Goal: Task Accomplishment & Management: Use online tool/utility

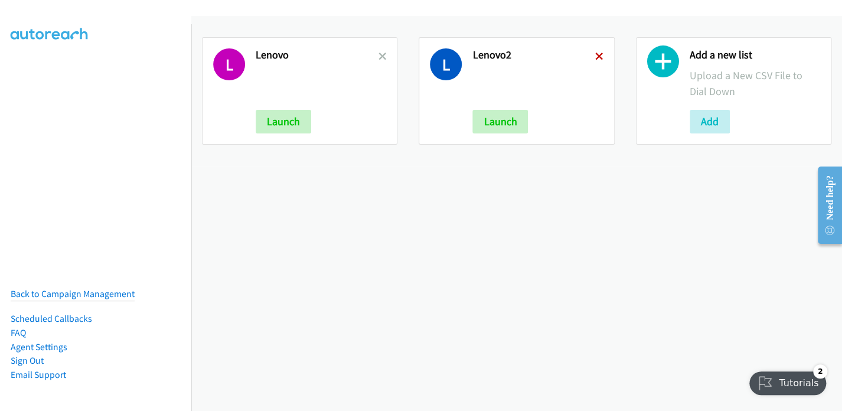
click at [595, 57] on icon at bounding box center [599, 57] width 8 height 8
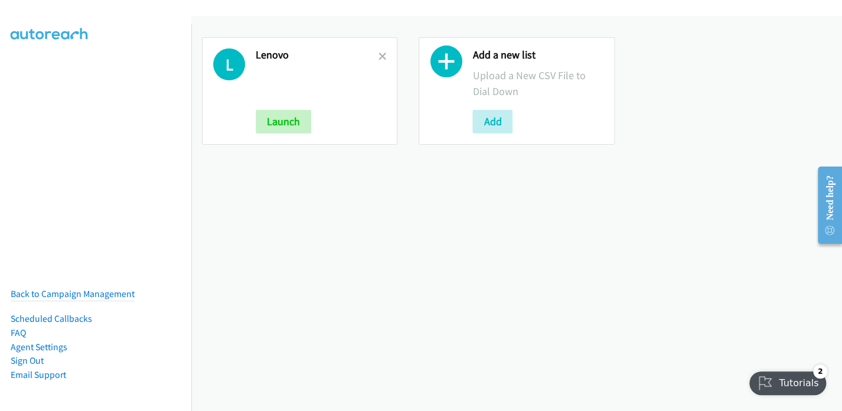
click at [446, 64] on icon at bounding box center [446, 64] width 32 height 32
click at [495, 122] on button "Add" at bounding box center [492, 122] width 40 height 24
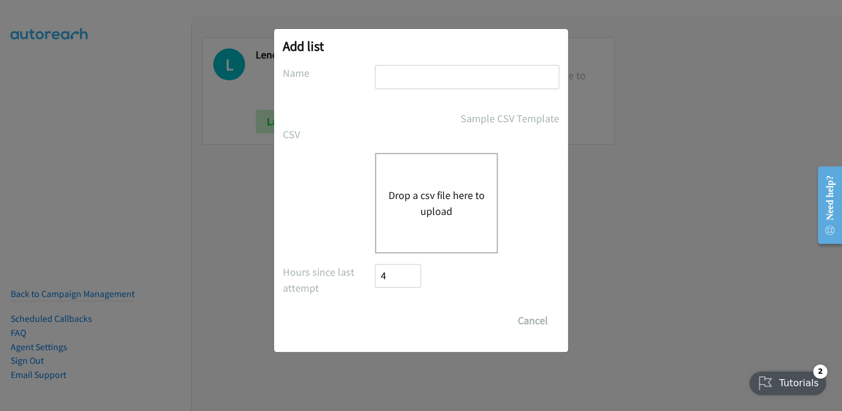
click at [421, 70] on input "text" at bounding box center [467, 77] width 184 height 24
type input "Lenovo2"
click at [427, 198] on button "Drop a csv file here to upload" at bounding box center [436, 203] width 97 height 32
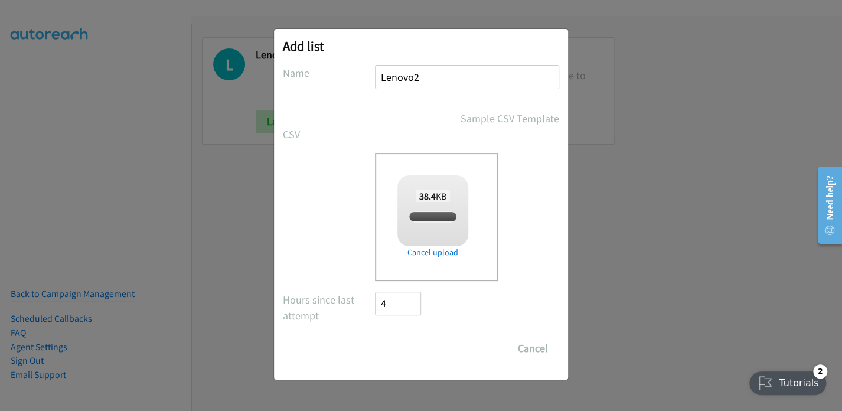
checkbox input "true"
click at [424, 349] on input "Save List" at bounding box center [406, 349] width 62 height 24
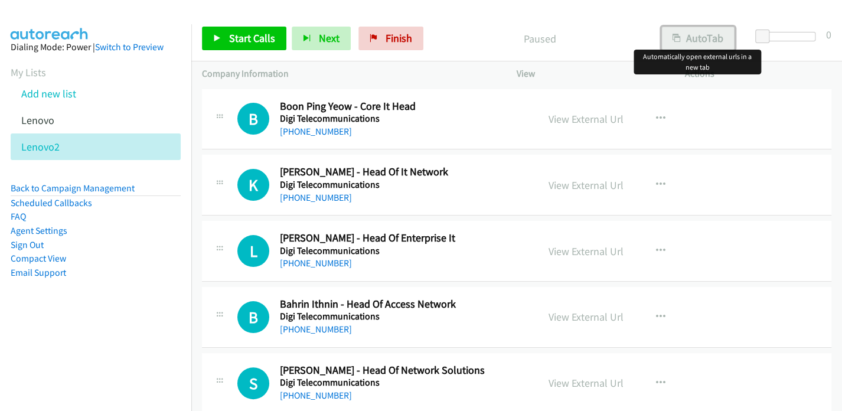
click at [673, 37] on icon "button" at bounding box center [677, 39] width 8 height 8
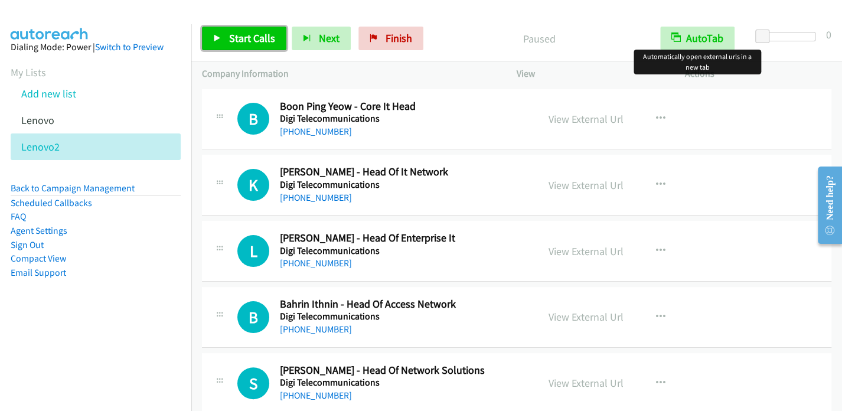
click at [234, 41] on span "Start Calls" at bounding box center [252, 38] width 46 height 14
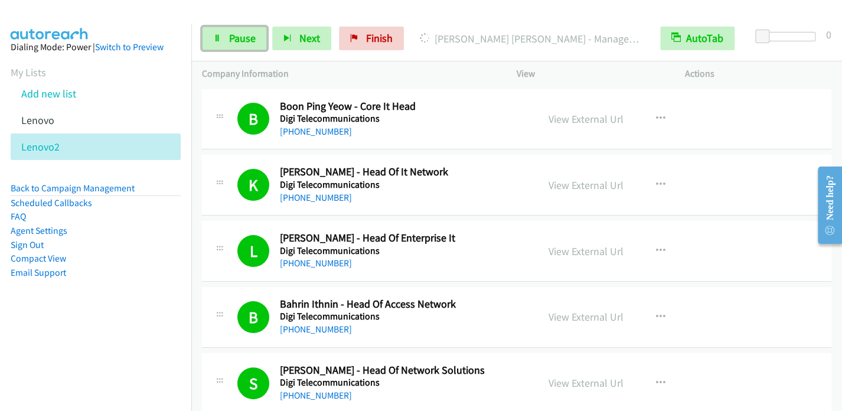
drag, startPoint x: 256, startPoint y: 36, endPoint x: 279, endPoint y: 4, distance: 39.7
click at [256, 35] on link "Pause" at bounding box center [234, 39] width 65 height 24
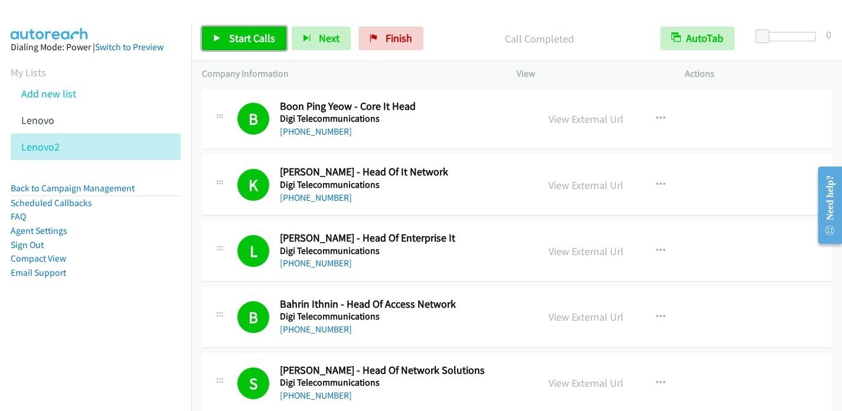
drag, startPoint x: 228, startPoint y: 32, endPoint x: 230, endPoint y: 21, distance: 11.4
click at [229, 32] on span "Start Calls" at bounding box center [252, 38] width 46 height 14
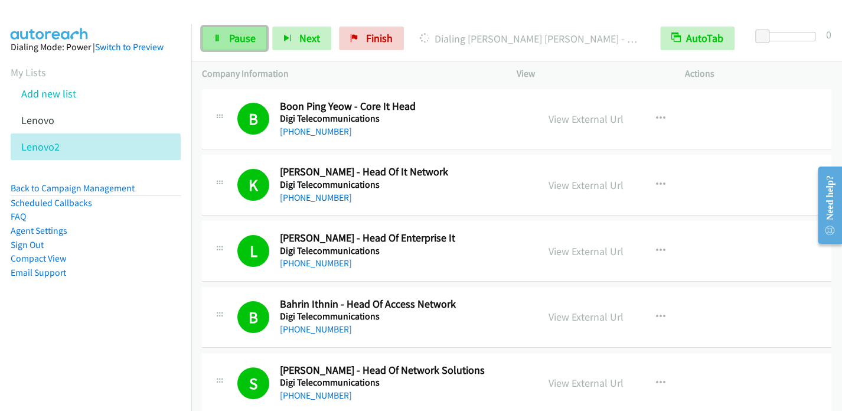
click at [221, 38] on link "Pause" at bounding box center [234, 39] width 65 height 24
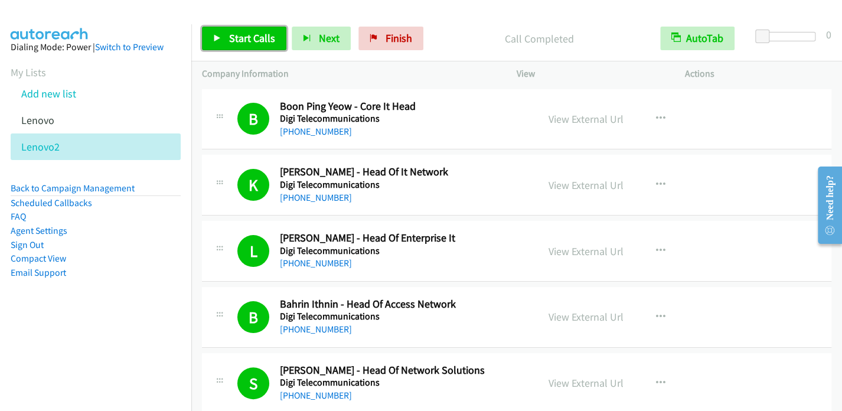
click at [226, 37] on link "Start Calls" at bounding box center [244, 39] width 84 height 24
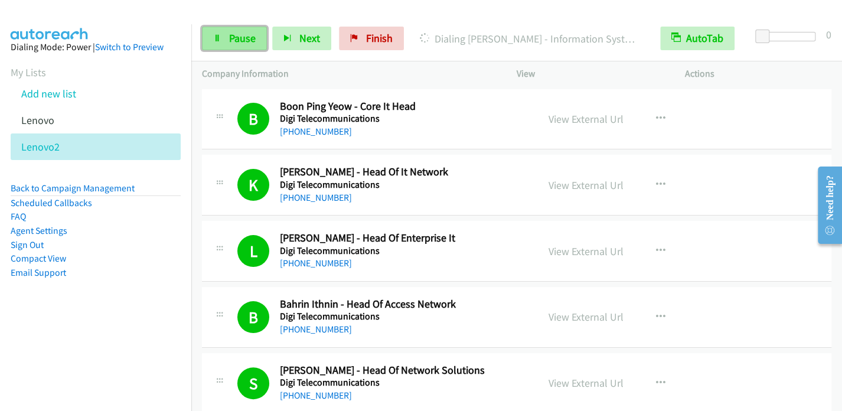
click at [234, 37] on span "Pause" at bounding box center [242, 38] width 27 height 14
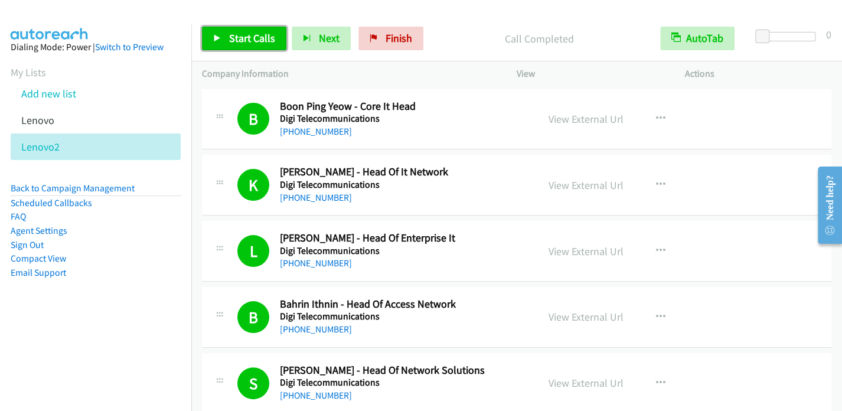
click at [228, 34] on link "Start Calls" at bounding box center [244, 39] width 84 height 24
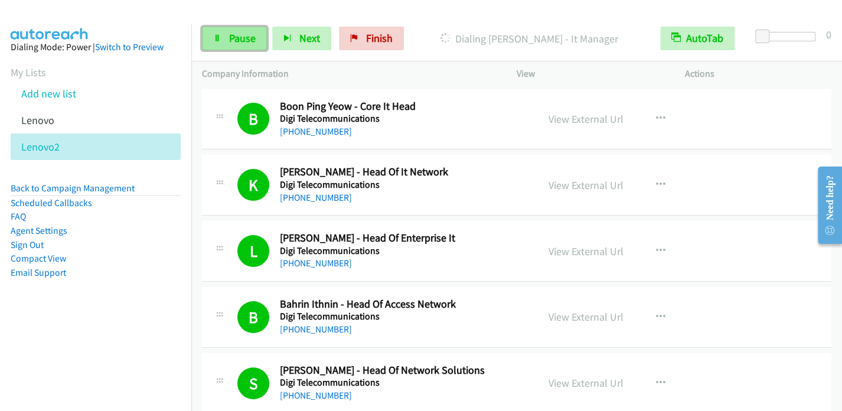
click at [233, 36] on span "Pause" at bounding box center [242, 38] width 27 height 14
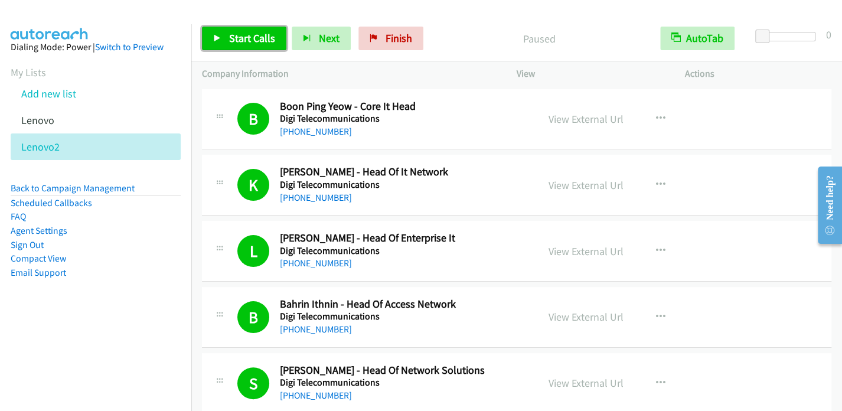
click at [234, 40] on span "Start Calls" at bounding box center [252, 38] width 46 height 14
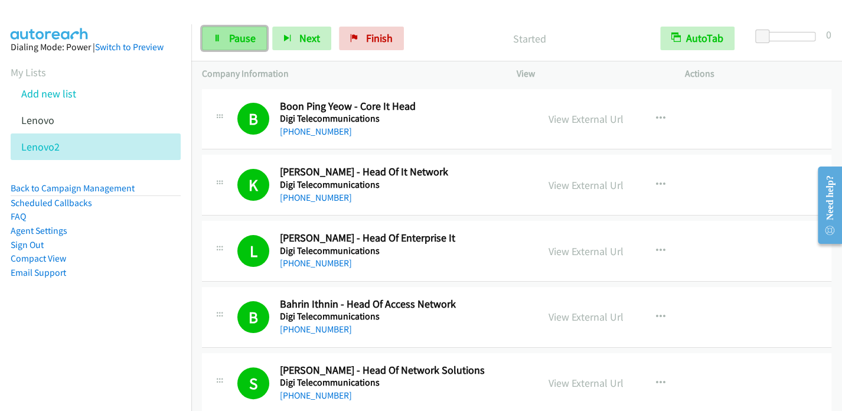
click at [237, 38] on span "Pause" at bounding box center [242, 38] width 27 height 14
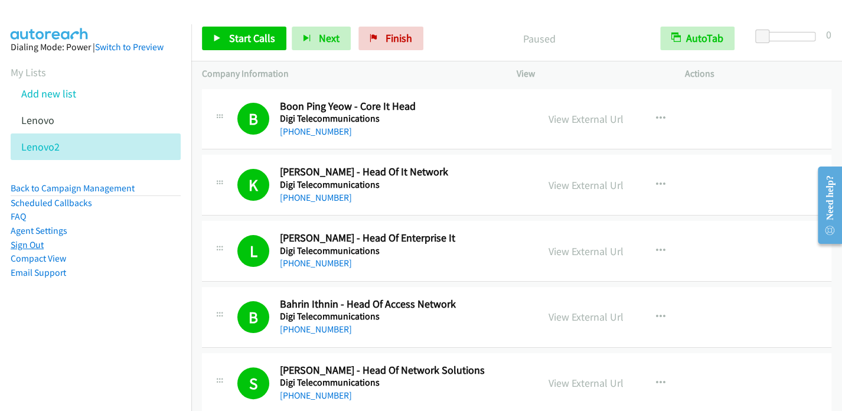
click at [38, 246] on link "Sign Out" at bounding box center [27, 244] width 33 height 11
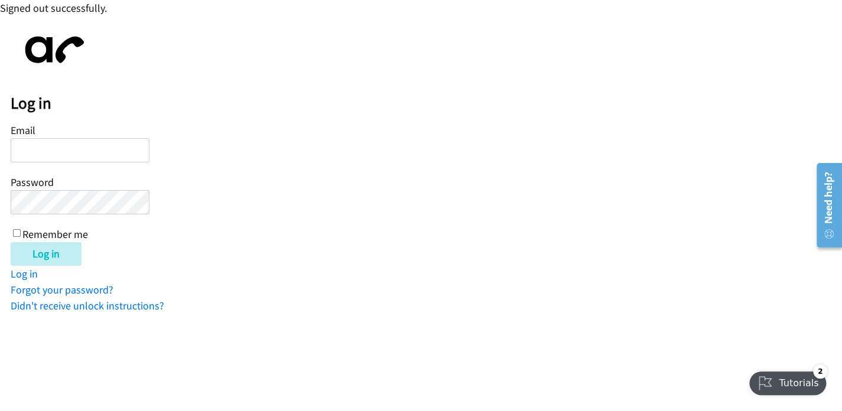
click at [94, 105] on h2 "Log in" at bounding box center [427, 103] width 832 height 20
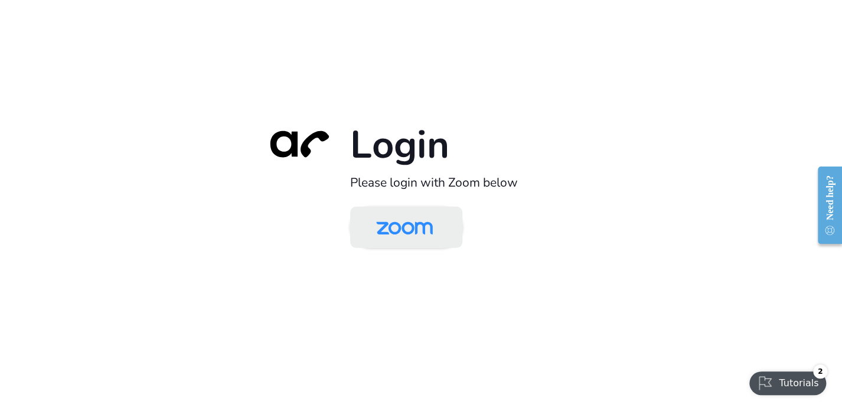
click at [420, 238] on img at bounding box center [405, 228] width 82 height 38
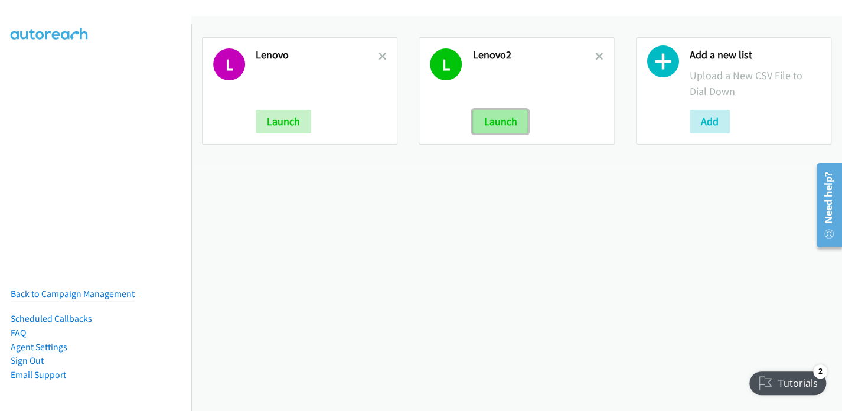
click at [490, 127] on button "Launch" at bounding box center [500, 122] width 56 height 24
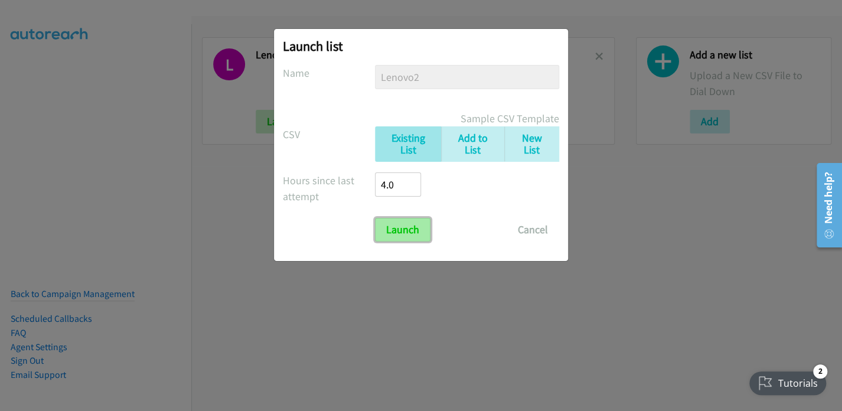
click at [398, 233] on input "Launch" at bounding box center [403, 230] width 56 height 24
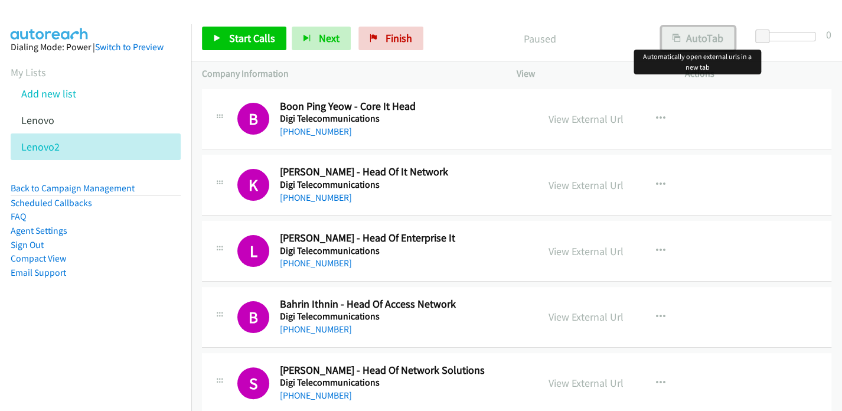
click at [695, 35] on button "AutoTab" at bounding box center [697, 39] width 73 height 24
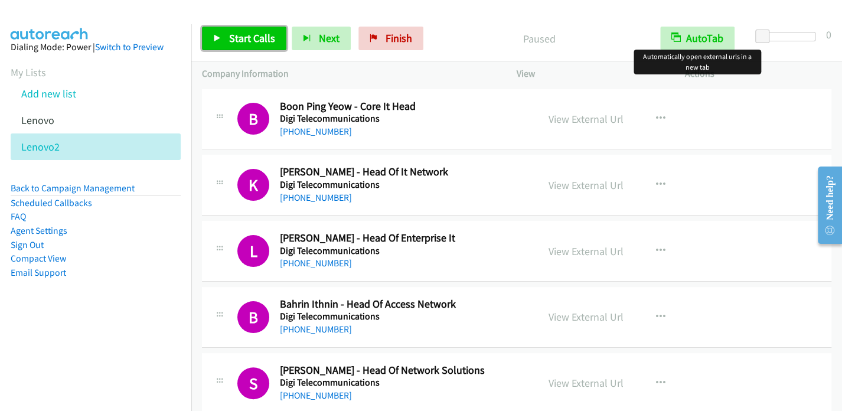
click at [238, 30] on link "Start Calls" at bounding box center [244, 39] width 84 height 24
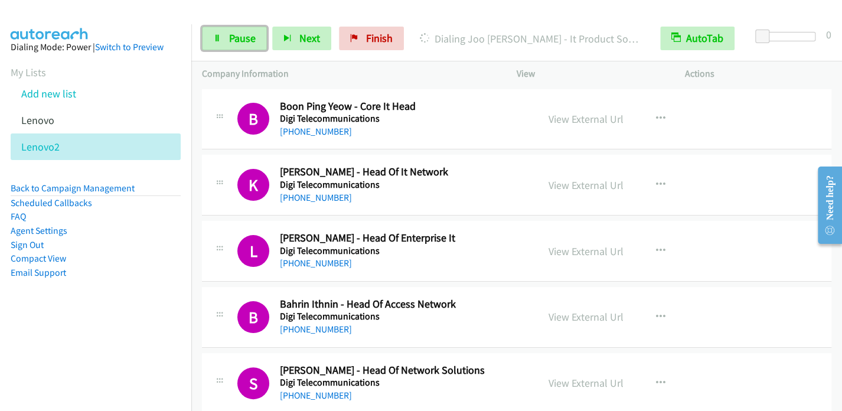
drag, startPoint x: 246, startPoint y: 43, endPoint x: 262, endPoint y: 19, distance: 28.0
click at [246, 43] on span "Pause" at bounding box center [242, 38] width 27 height 14
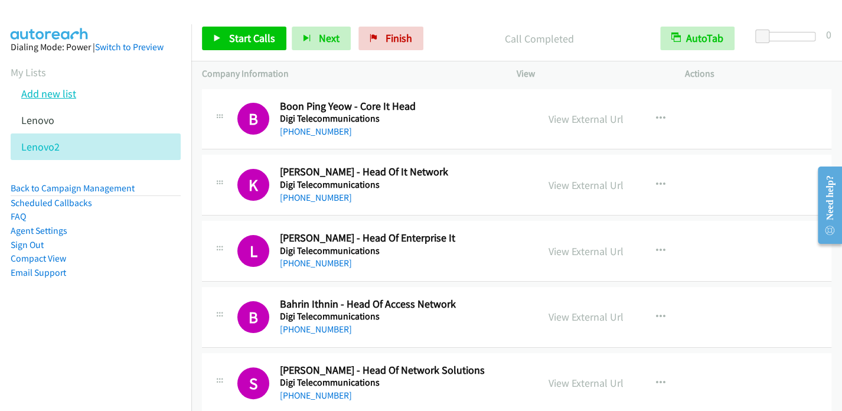
click at [43, 93] on link "Add new list" at bounding box center [48, 94] width 55 height 14
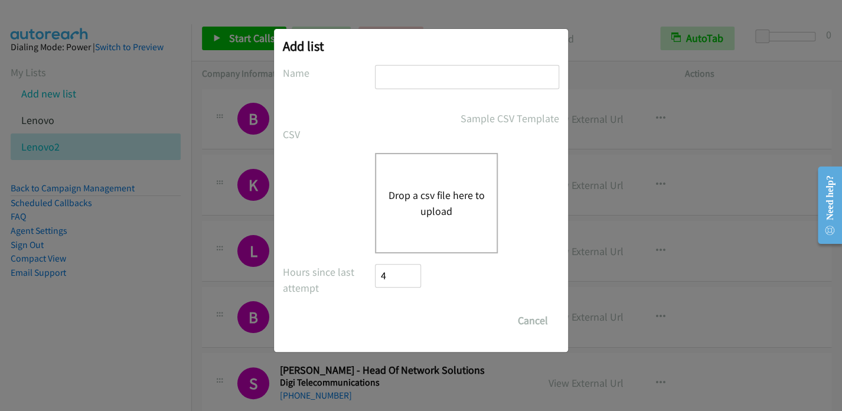
click at [400, 68] on input "text" at bounding box center [467, 77] width 184 height 24
type input "Lenovo 3"
click at [424, 185] on div "Drop a csv file here to upload" at bounding box center [436, 203] width 123 height 100
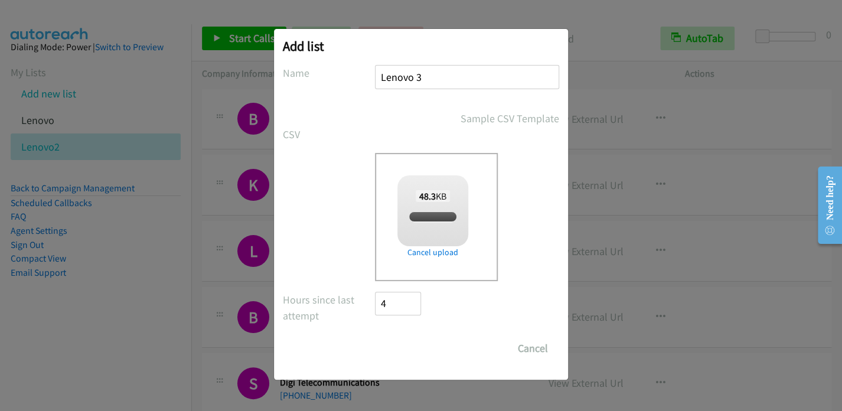
checkbox input "true"
click at [409, 348] on input "Save List" at bounding box center [406, 349] width 62 height 24
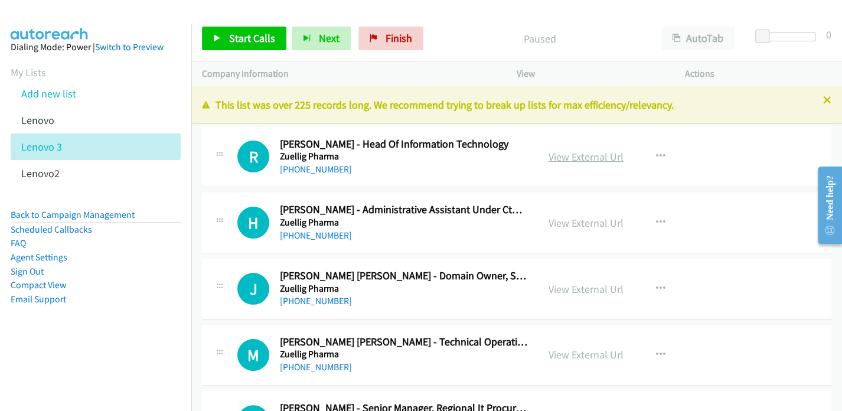
click at [573, 155] on link "View External Url" at bounding box center [586, 157] width 75 height 14
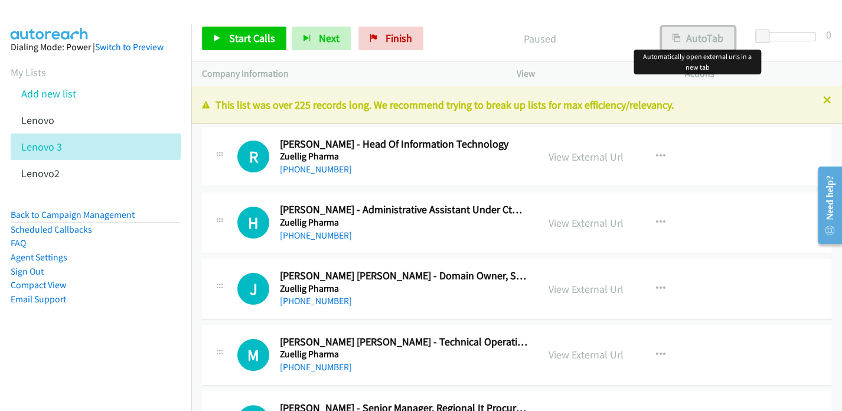
click at [710, 40] on button "AutoTab" at bounding box center [697, 39] width 73 height 24
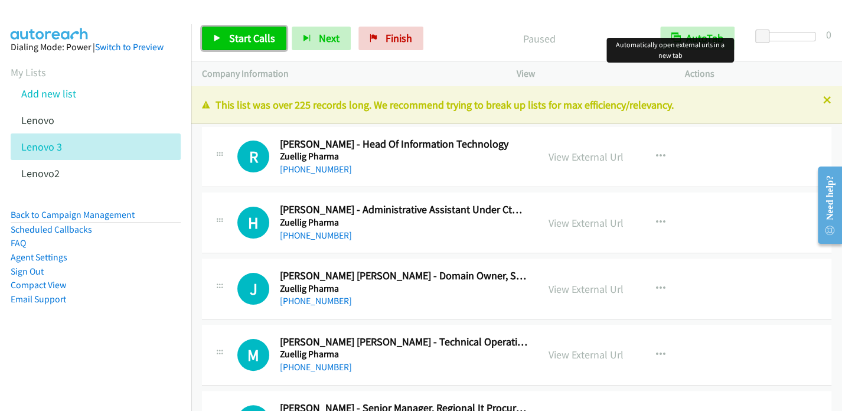
click at [256, 34] on span "Start Calls" at bounding box center [252, 38] width 46 height 14
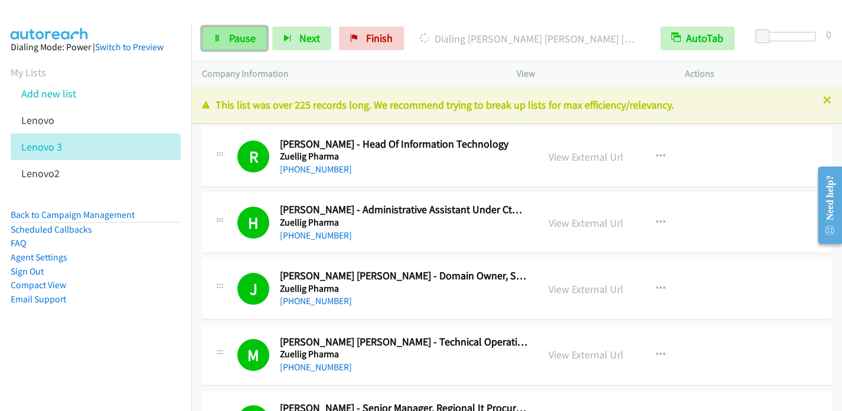
click at [224, 38] on link "Pause" at bounding box center [234, 39] width 65 height 24
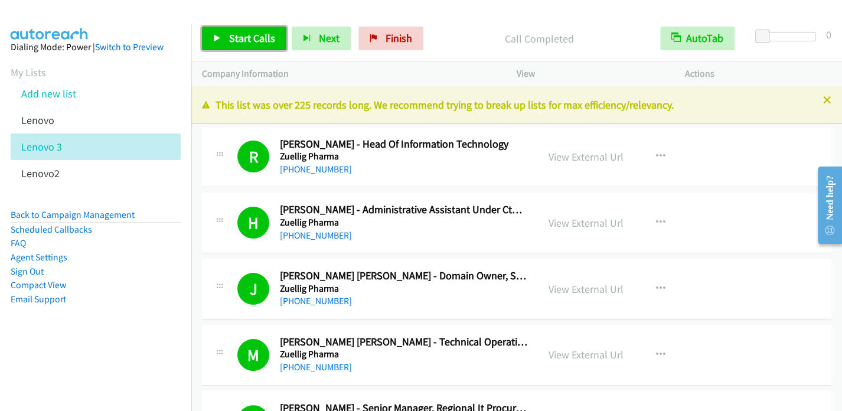
click at [221, 35] on link "Start Calls" at bounding box center [244, 39] width 84 height 24
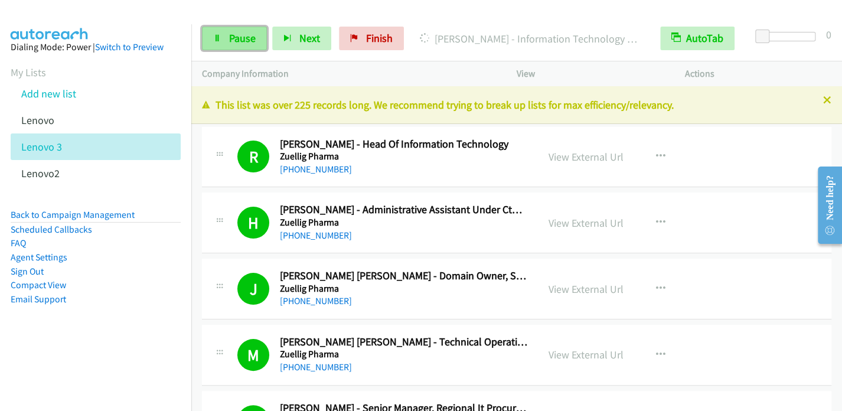
click at [233, 38] on span "Pause" at bounding box center [242, 38] width 27 height 14
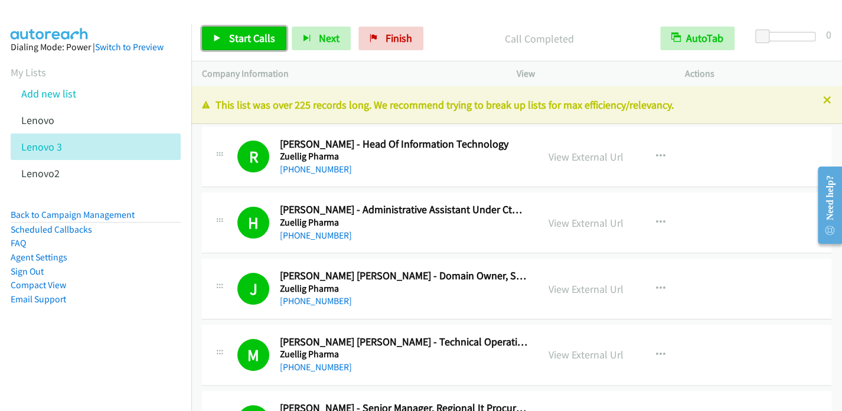
click at [216, 39] on icon at bounding box center [217, 39] width 8 height 8
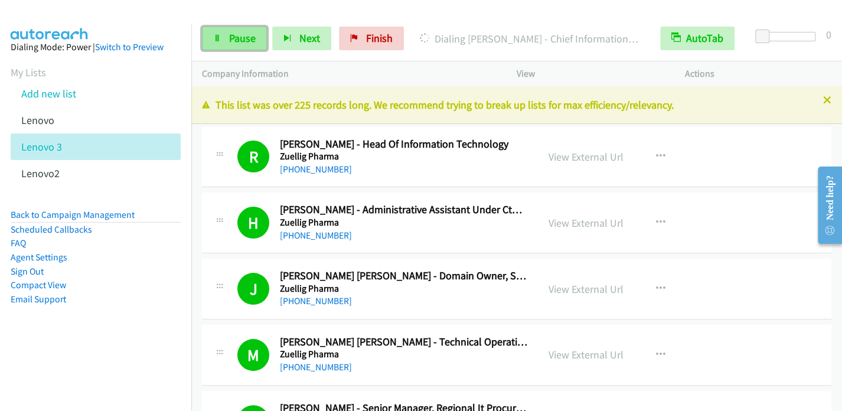
drag, startPoint x: 233, startPoint y: 43, endPoint x: 246, endPoint y: 27, distance: 20.6
click at [233, 43] on span "Pause" at bounding box center [242, 38] width 27 height 14
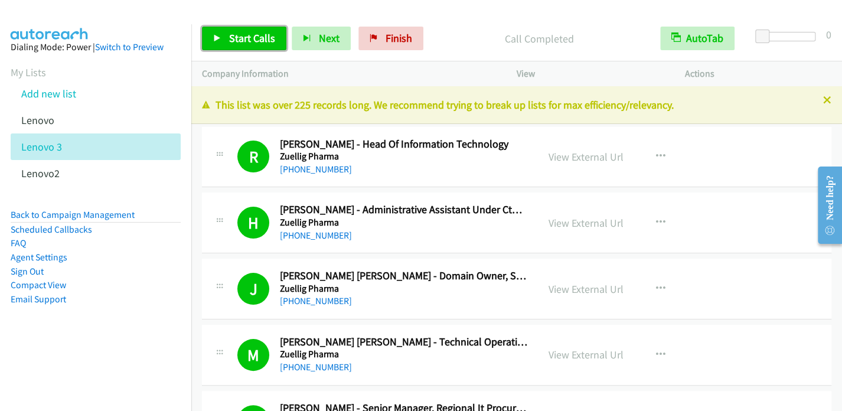
click at [240, 43] on span "Start Calls" at bounding box center [252, 38] width 46 height 14
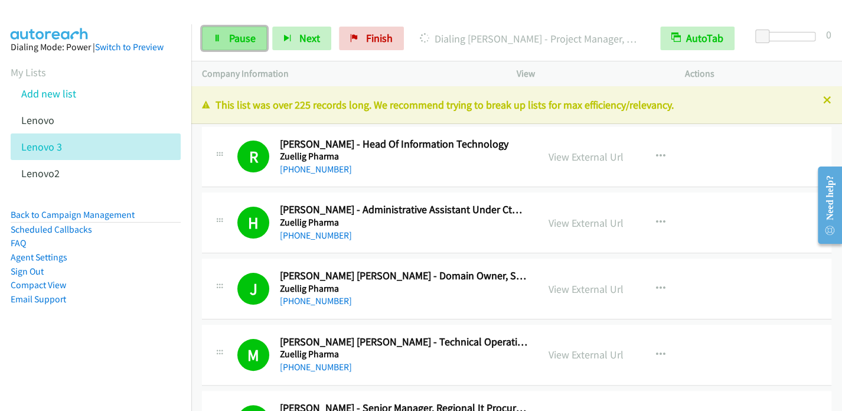
click at [227, 48] on link "Pause" at bounding box center [234, 39] width 65 height 24
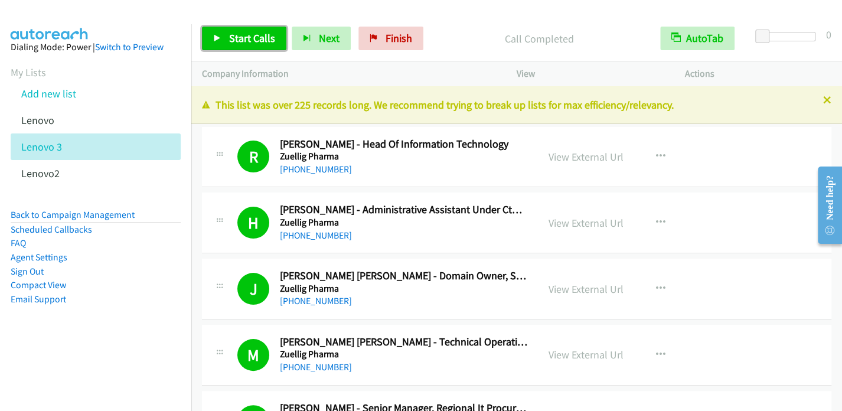
drag, startPoint x: 237, startPoint y: 34, endPoint x: 260, endPoint y: 6, distance: 35.6
click at [237, 34] on span "Start Calls" at bounding box center [252, 38] width 46 height 14
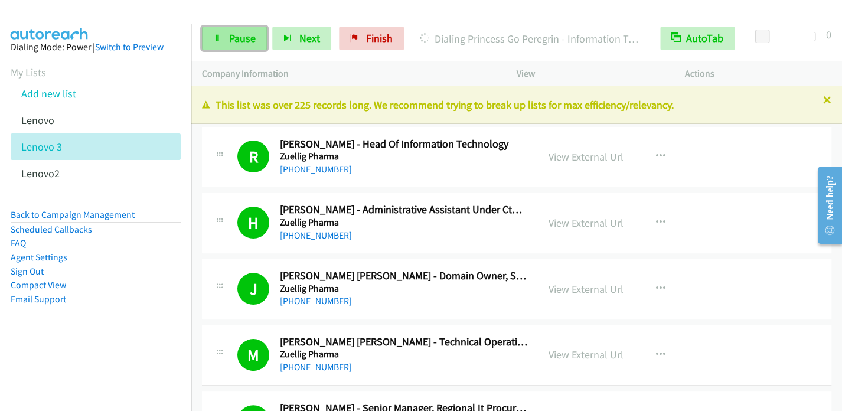
click at [231, 35] on span "Pause" at bounding box center [242, 38] width 27 height 14
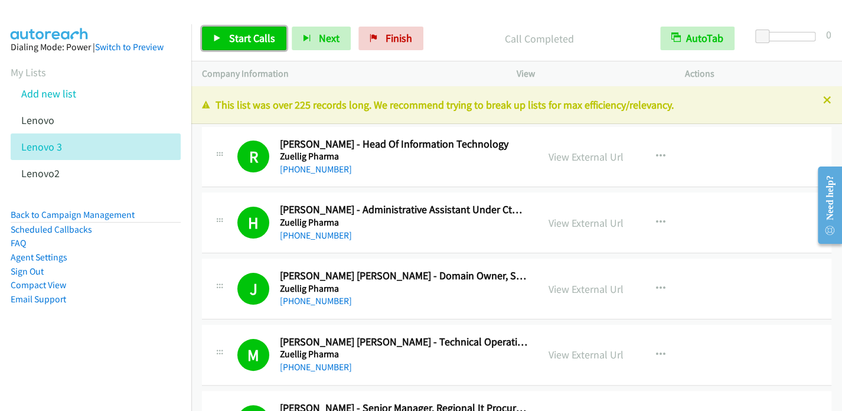
drag, startPoint x: 245, startPoint y: 35, endPoint x: 262, endPoint y: 5, distance: 34.9
click at [245, 35] on span "Start Calls" at bounding box center [252, 38] width 46 height 14
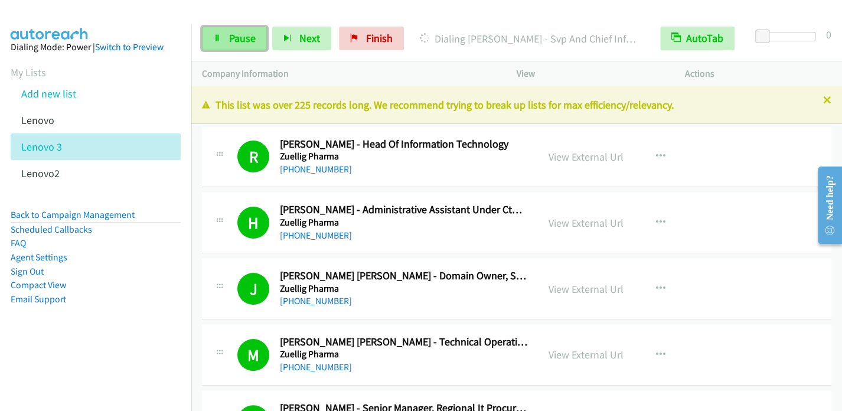
click at [223, 41] on link "Pause" at bounding box center [234, 39] width 65 height 24
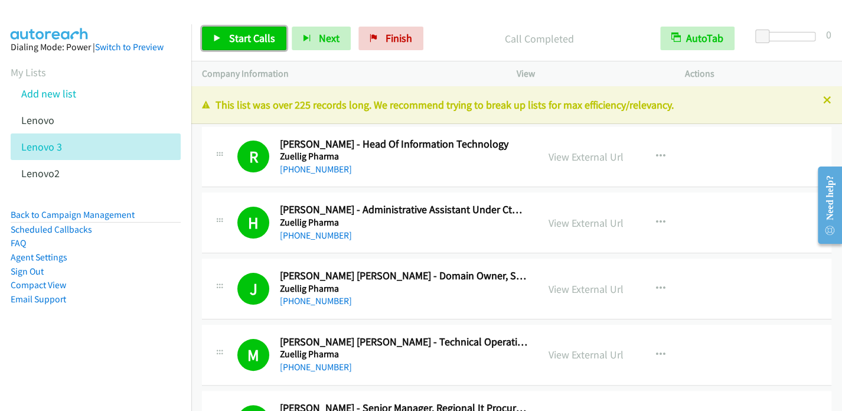
click at [229, 40] on span "Start Calls" at bounding box center [252, 38] width 46 height 14
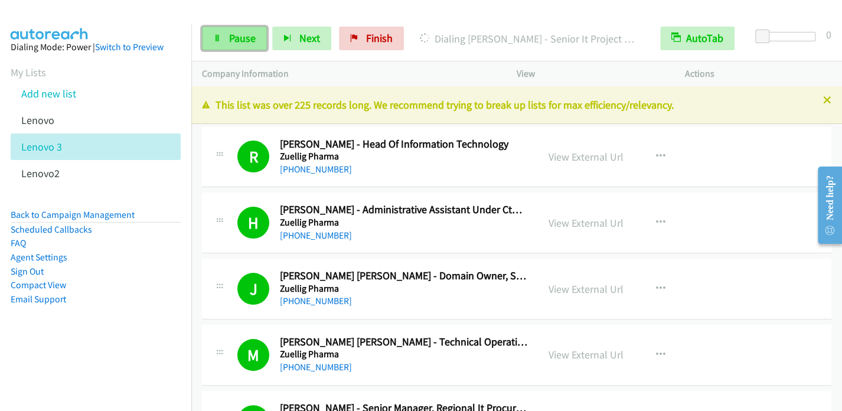
click at [234, 41] on span "Pause" at bounding box center [242, 38] width 27 height 14
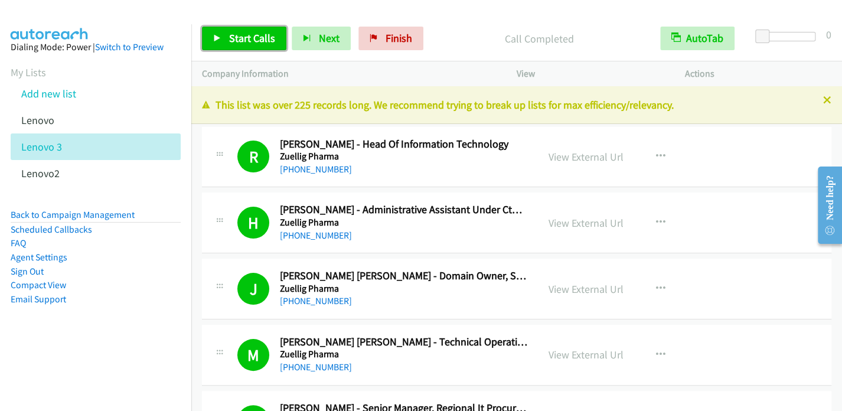
drag, startPoint x: 233, startPoint y: 42, endPoint x: 242, endPoint y: 42, distance: 8.3
click at [233, 43] on span "Start Calls" at bounding box center [252, 38] width 46 height 14
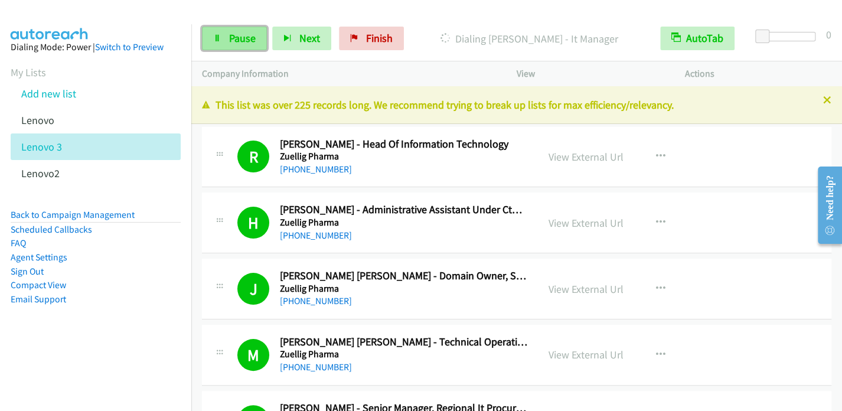
drag, startPoint x: 224, startPoint y: 44, endPoint x: 233, endPoint y: 39, distance: 10.0
click at [224, 44] on link "Pause" at bounding box center [234, 39] width 65 height 24
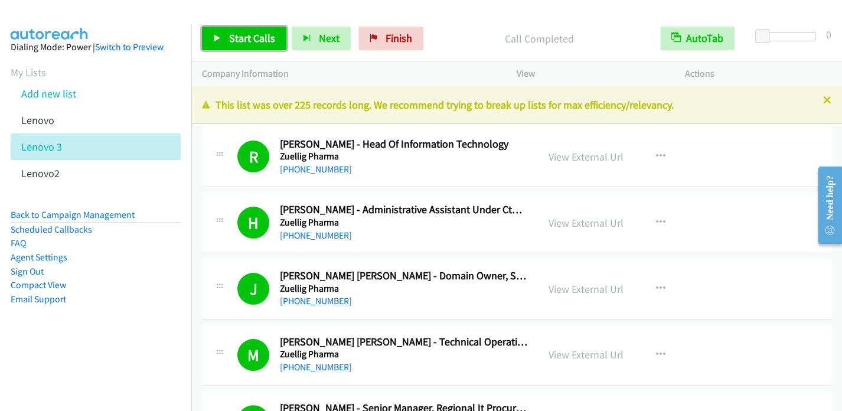
drag, startPoint x: 229, startPoint y: 36, endPoint x: 234, endPoint y: 34, distance: 6.4
click at [229, 36] on span "Start Calls" at bounding box center [252, 38] width 46 height 14
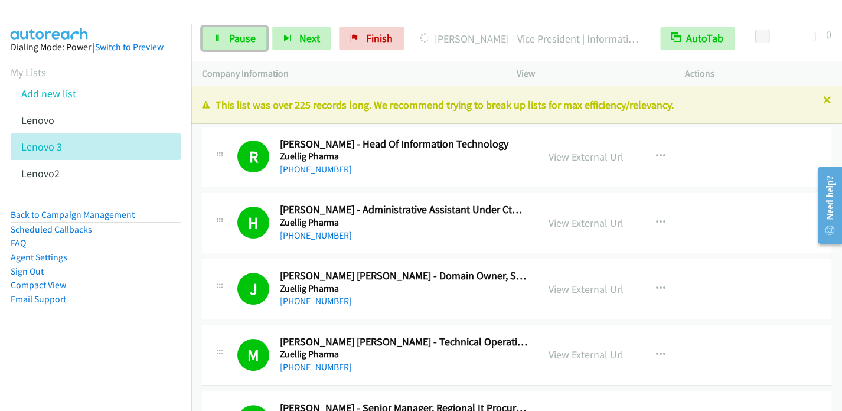
drag, startPoint x: 248, startPoint y: 38, endPoint x: 265, endPoint y: 17, distance: 27.3
click at [248, 38] on span "Pause" at bounding box center [242, 38] width 27 height 14
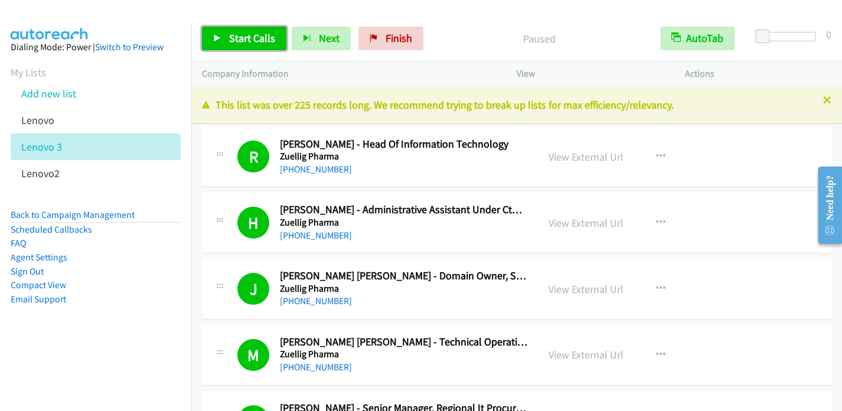
click at [237, 39] on span "Start Calls" at bounding box center [252, 38] width 46 height 14
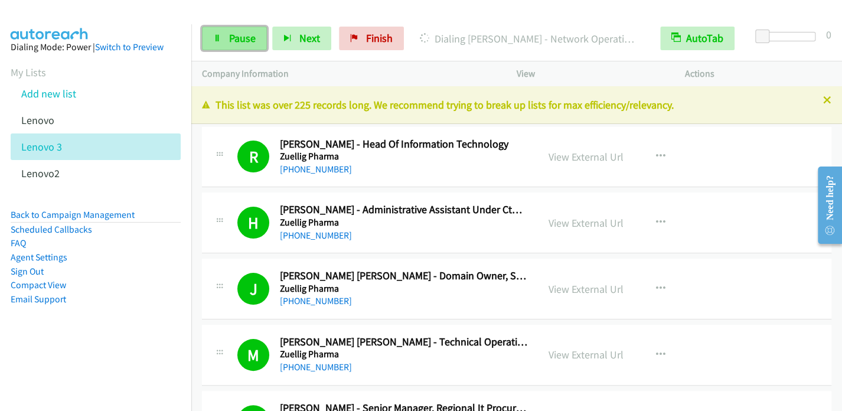
click at [240, 37] on span "Pause" at bounding box center [242, 38] width 27 height 14
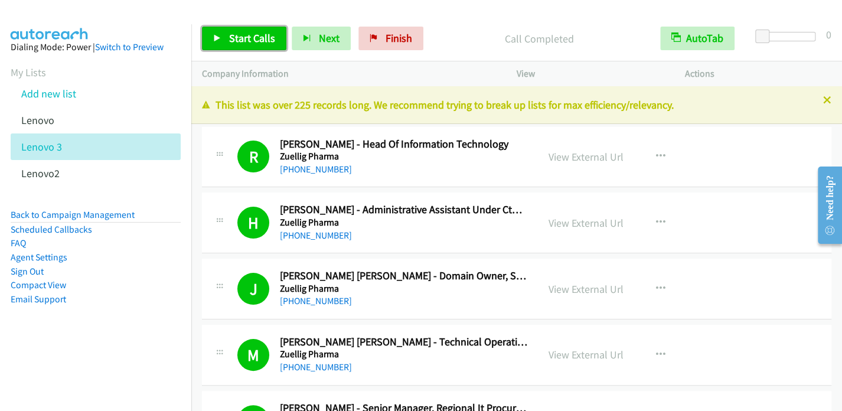
click at [226, 45] on link "Start Calls" at bounding box center [244, 39] width 84 height 24
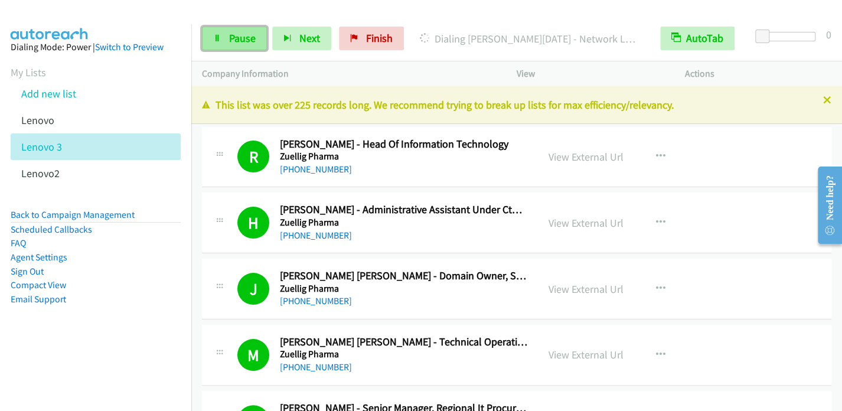
drag, startPoint x: 238, startPoint y: 45, endPoint x: 257, endPoint y: 35, distance: 21.1
click at [239, 45] on link "Pause" at bounding box center [234, 39] width 65 height 24
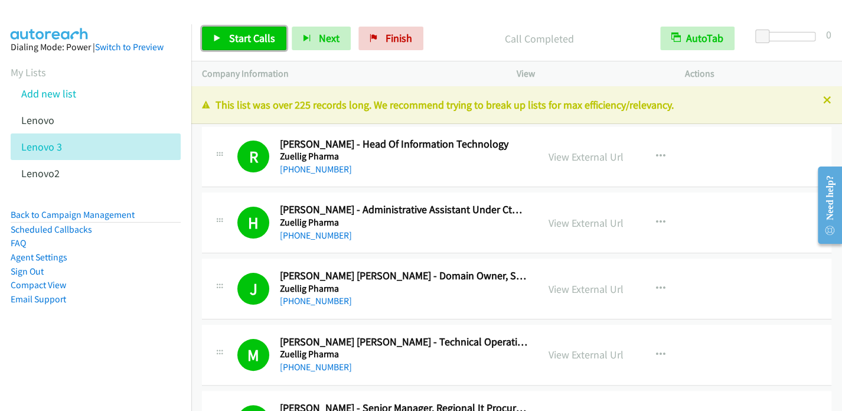
click at [232, 37] on span "Start Calls" at bounding box center [252, 38] width 46 height 14
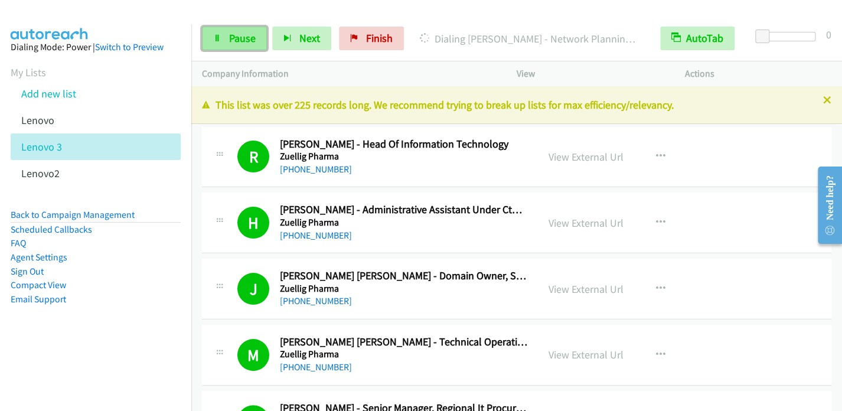
click at [230, 38] on span "Pause" at bounding box center [242, 38] width 27 height 14
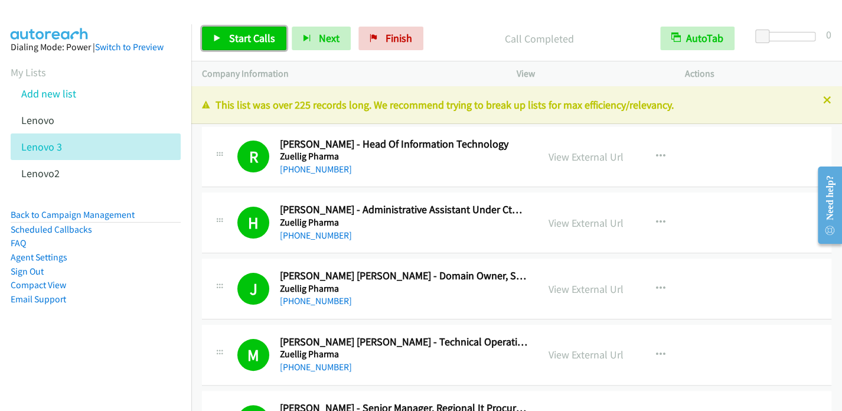
click at [234, 28] on link "Start Calls" at bounding box center [244, 39] width 84 height 24
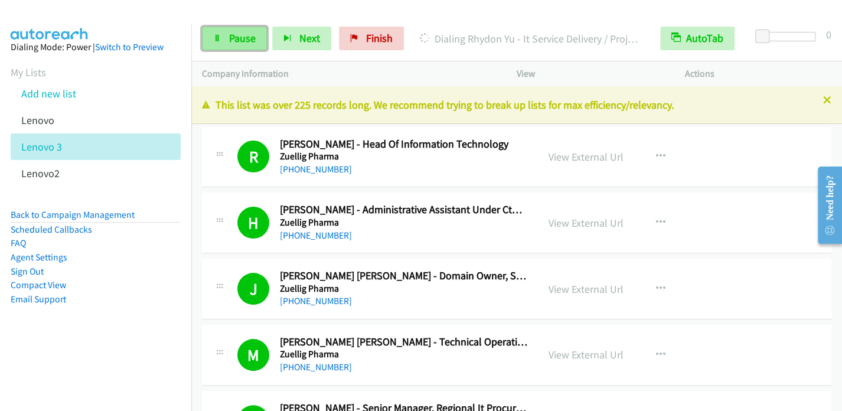
click at [246, 32] on span "Pause" at bounding box center [242, 38] width 27 height 14
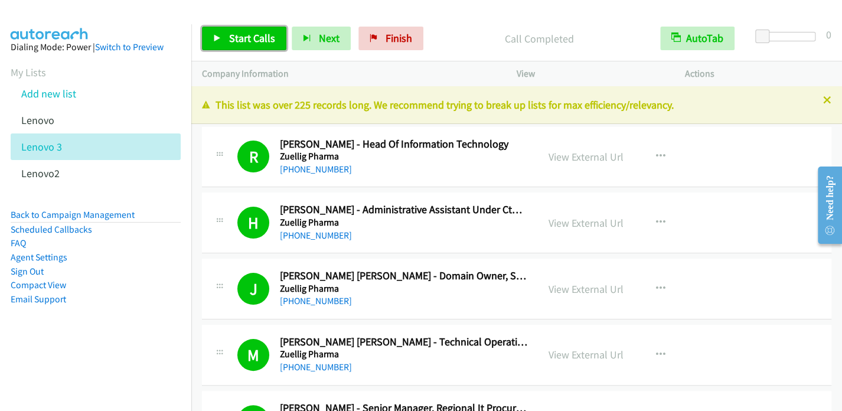
click at [233, 44] on span "Start Calls" at bounding box center [252, 38] width 46 height 14
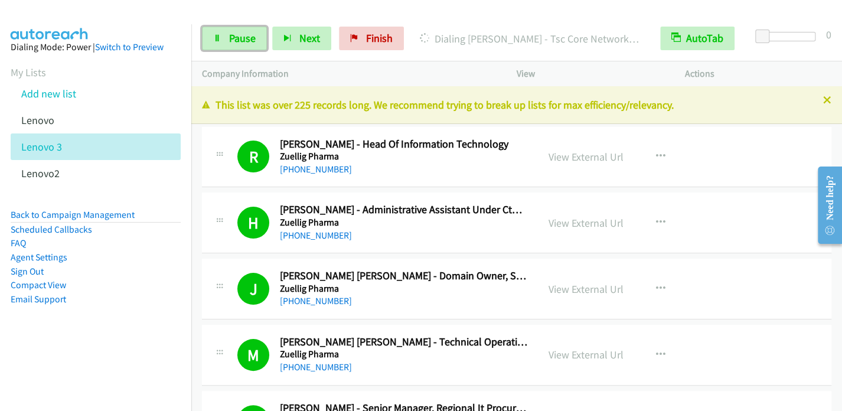
drag, startPoint x: 239, startPoint y: 41, endPoint x: 272, endPoint y: 14, distance: 42.8
click at [240, 41] on span "Pause" at bounding box center [242, 38] width 27 height 14
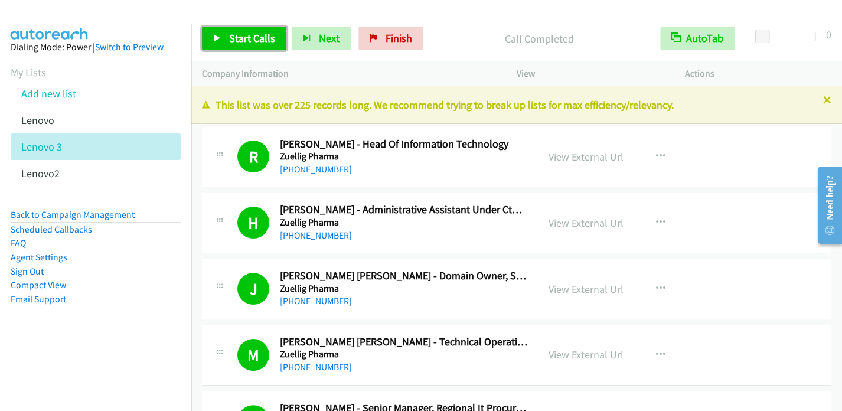
click at [242, 34] on span "Start Calls" at bounding box center [252, 38] width 46 height 14
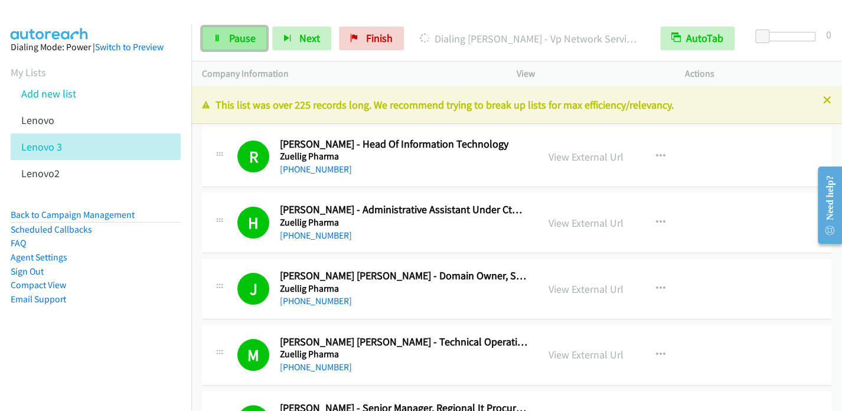
click at [236, 37] on span "Pause" at bounding box center [242, 38] width 27 height 14
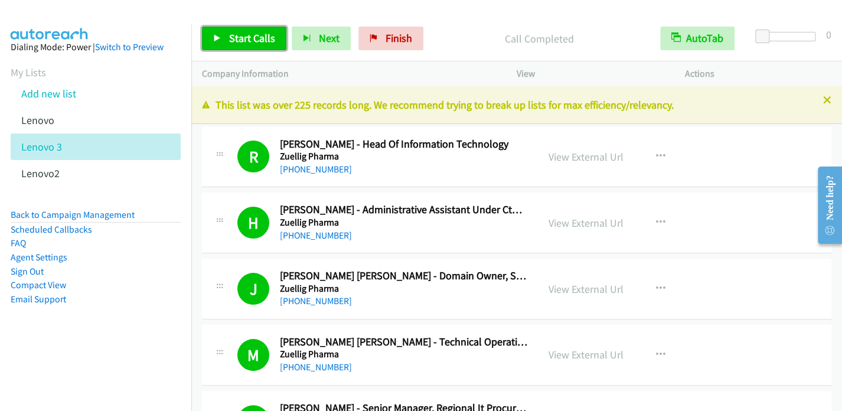
drag, startPoint x: 237, startPoint y: 38, endPoint x: 240, endPoint y: 32, distance: 6.6
click at [237, 38] on span "Start Calls" at bounding box center [252, 38] width 46 height 14
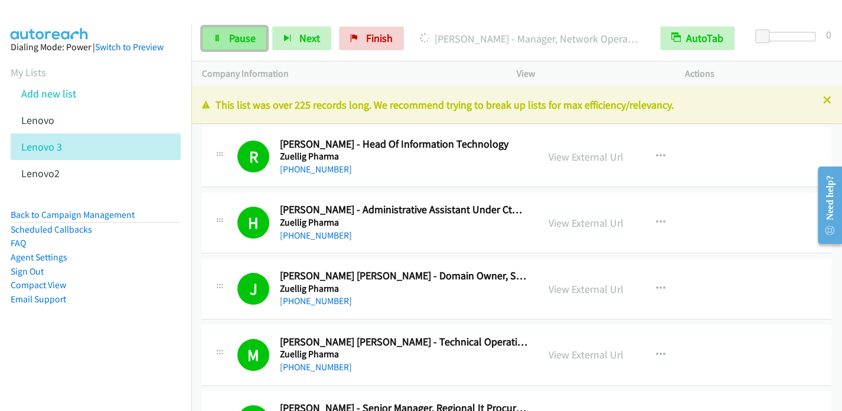
drag, startPoint x: 234, startPoint y: 48, endPoint x: 246, endPoint y: 32, distance: 20.0
click at [234, 48] on link "Pause" at bounding box center [234, 39] width 65 height 24
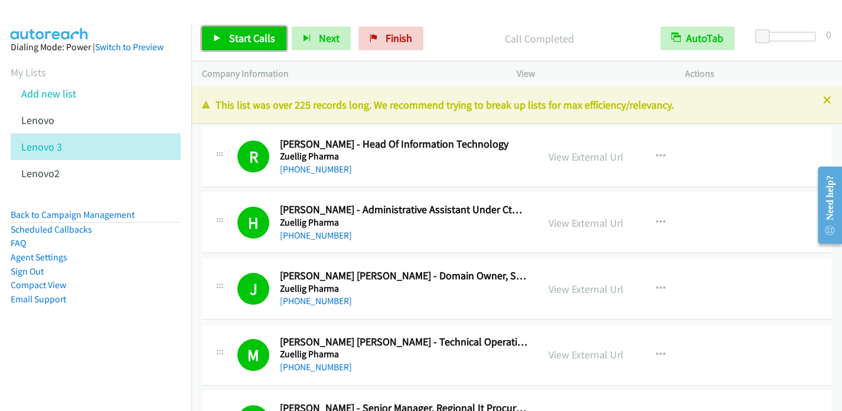
drag, startPoint x: 229, startPoint y: 41, endPoint x: 285, endPoint y: 0, distance: 69.3
click at [229, 41] on span "Start Calls" at bounding box center [252, 38] width 46 height 14
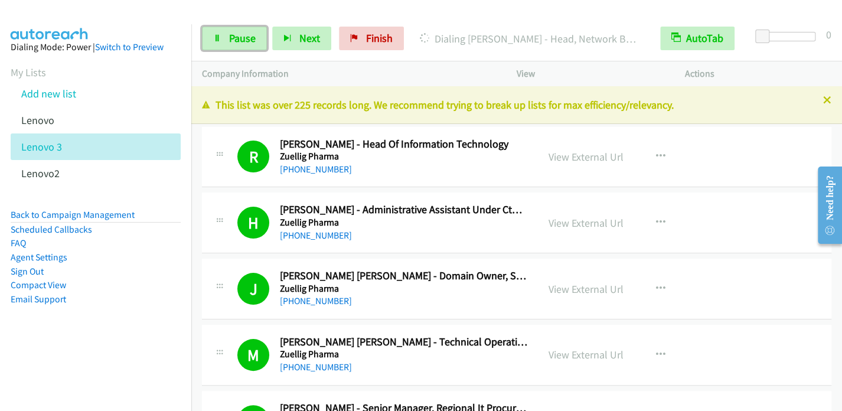
drag, startPoint x: 229, startPoint y: 43, endPoint x: 275, endPoint y: 4, distance: 60.3
click at [229, 43] on span "Pause" at bounding box center [242, 38] width 27 height 14
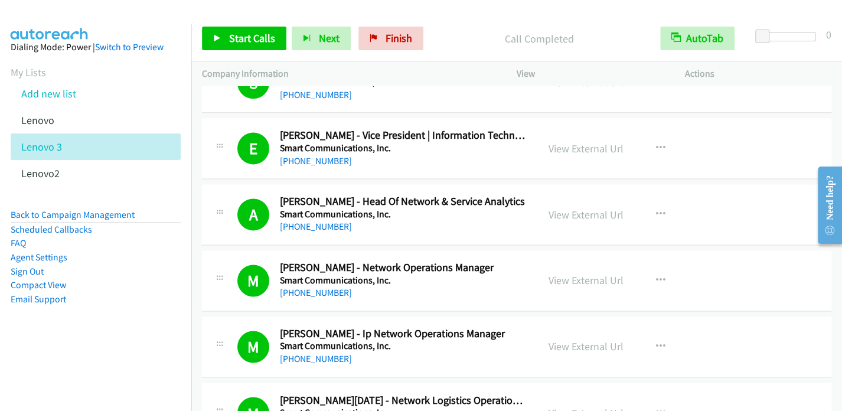
scroll to position [5138, 0]
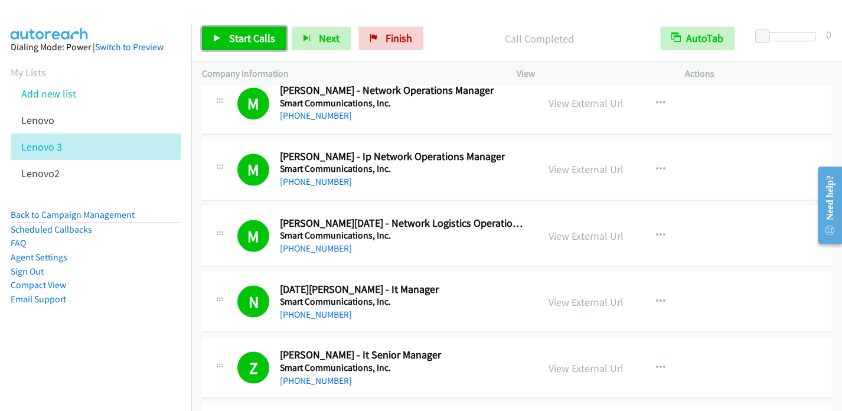
click at [256, 36] on span "Start Calls" at bounding box center [252, 38] width 46 height 14
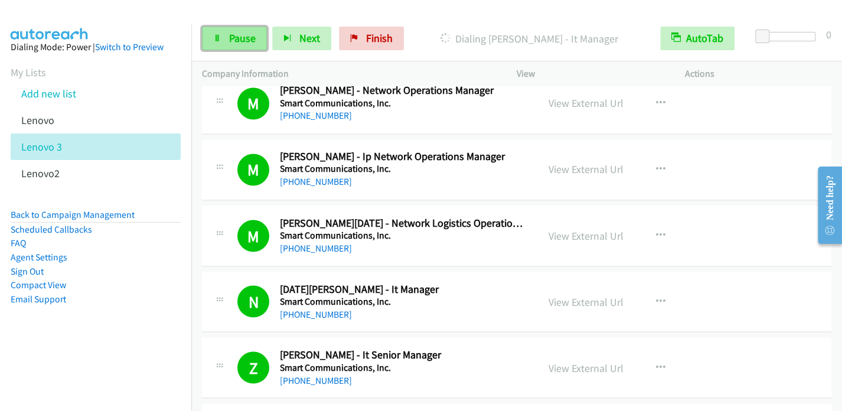
click at [248, 37] on span "Pause" at bounding box center [242, 38] width 27 height 14
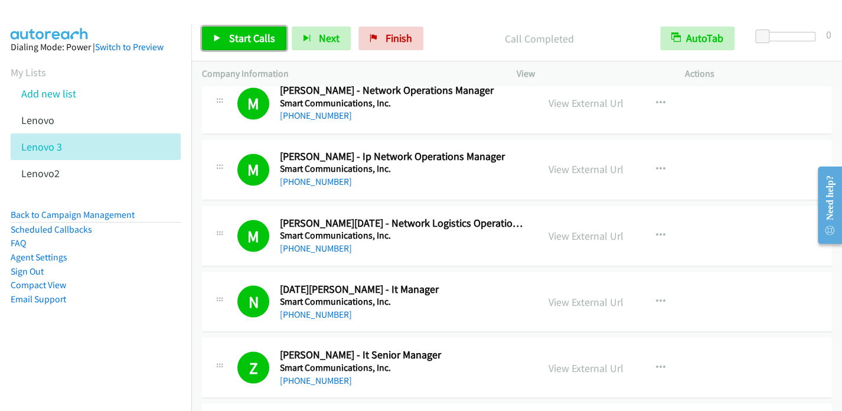
click at [239, 39] on span "Start Calls" at bounding box center [252, 38] width 46 height 14
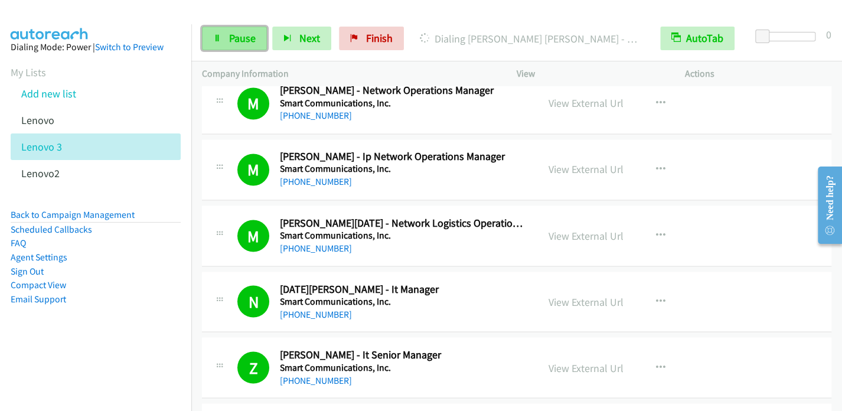
click at [248, 35] on span "Pause" at bounding box center [242, 38] width 27 height 14
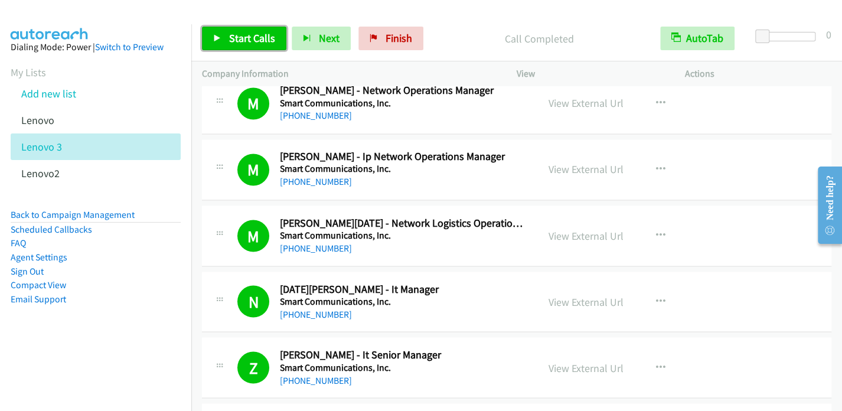
click at [243, 43] on span "Start Calls" at bounding box center [252, 38] width 46 height 14
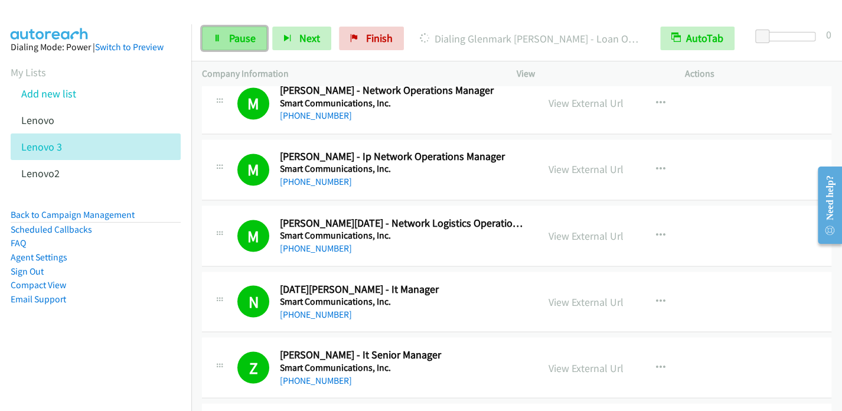
click at [229, 38] on span "Pause" at bounding box center [242, 38] width 27 height 14
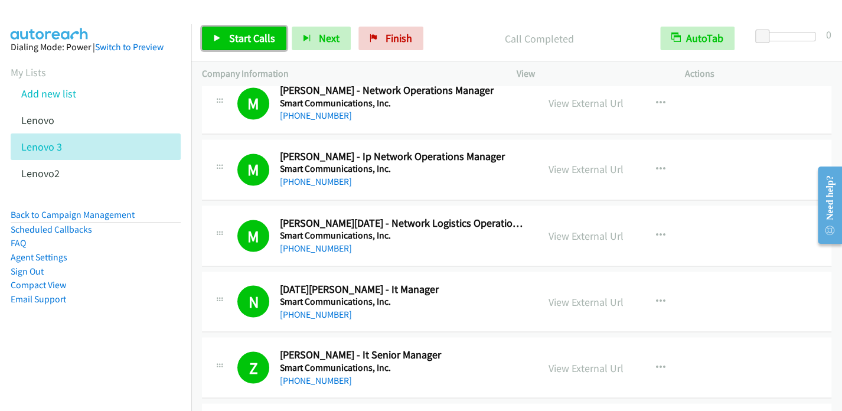
click at [245, 34] on span "Start Calls" at bounding box center [252, 38] width 46 height 14
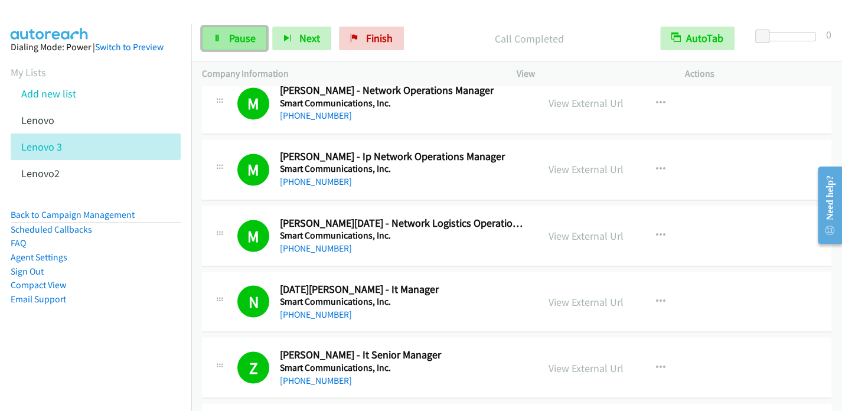
click at [234, 40] on span "Pause" at bounding box center [242, 38] width 27 height 14
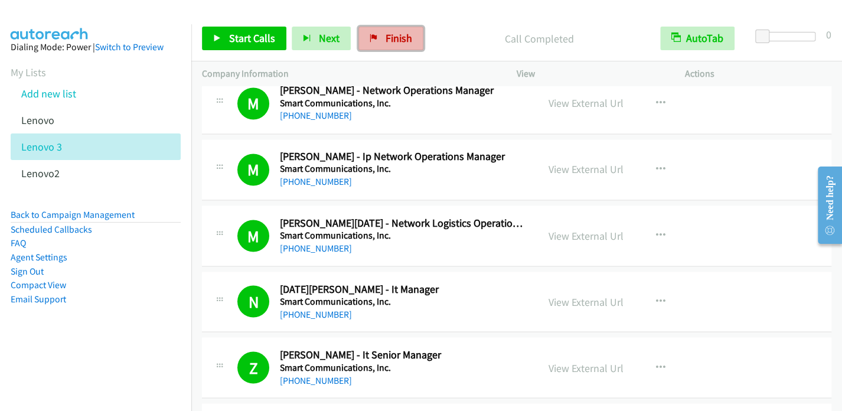
click at [400, 36] on span "Finish" at bounding box center [399, 38] width 27 height 14
